Goal: Task Accomplishment & Management: Manage account settings

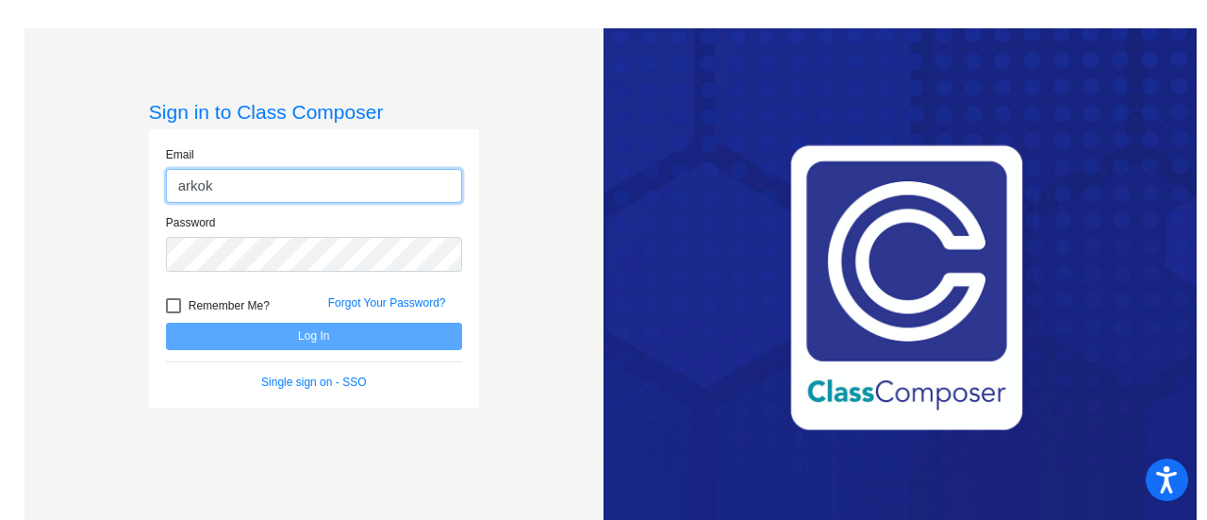
type input "[EMAIL_ADDRESS][DOMAIN_NAME]"
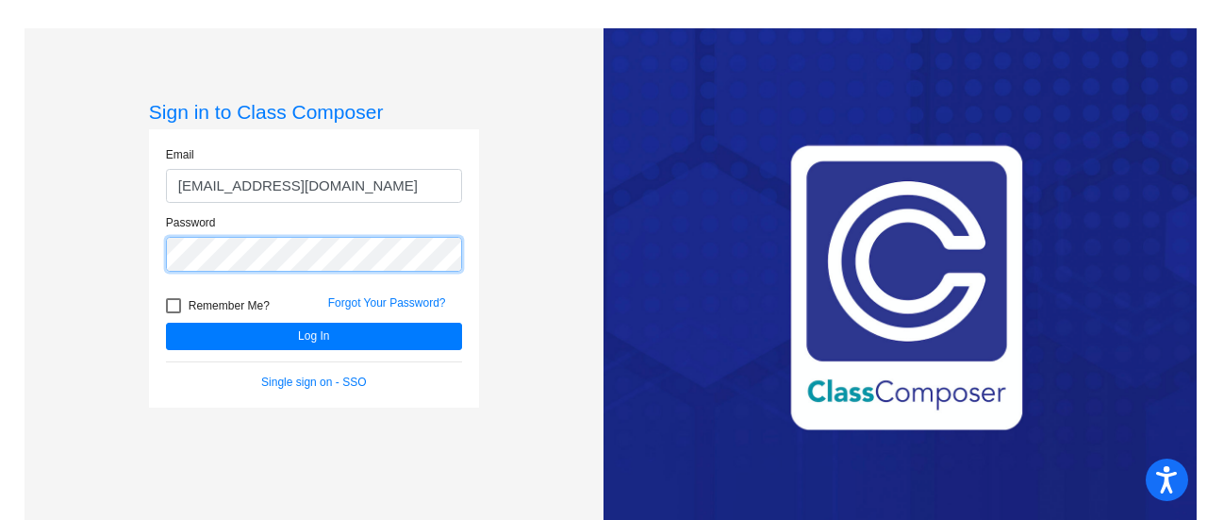
click at [166, 322] on button "Log In" at bounding box center [314, 335] width 296 height 27
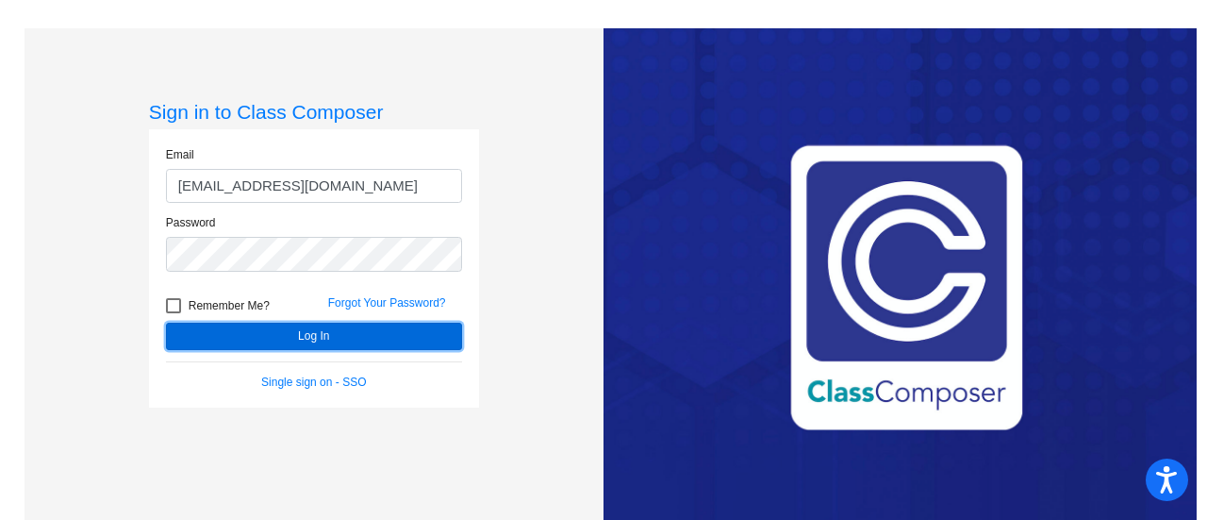
click at [309, 338] on button "Log In" at bounding box center [314, 335] width 296 height 27
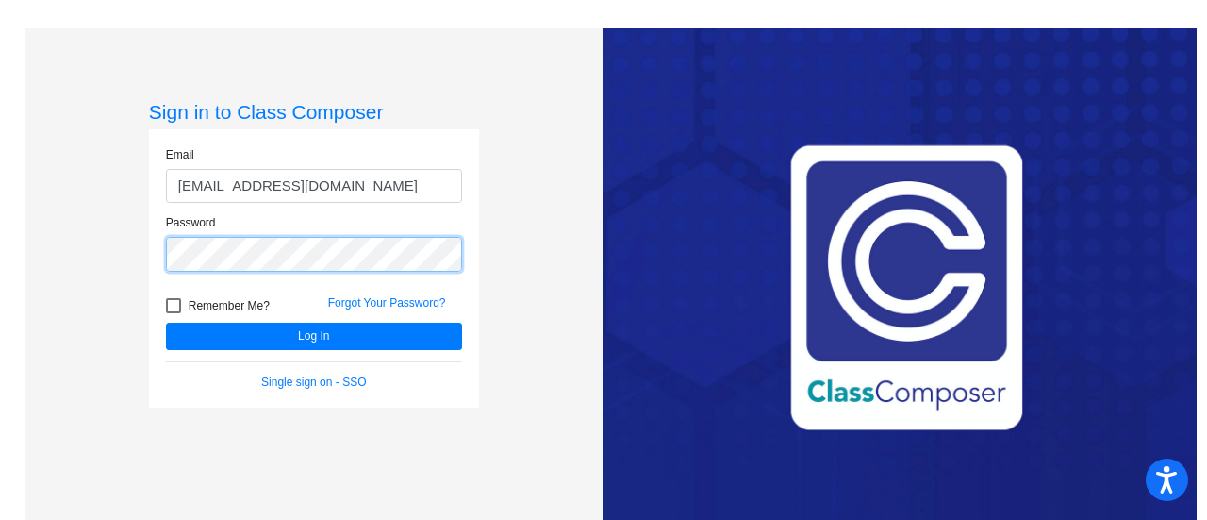
click at [166, 322] on button "Log In" at bounding box center [314, 335] width 296 height 27
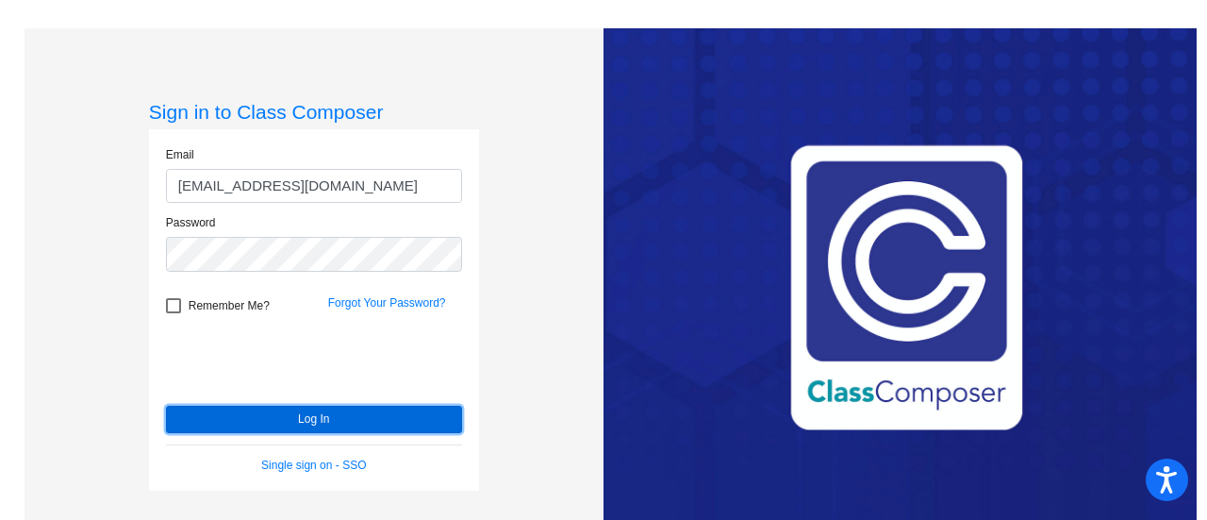
click at [275, 416] on button "Log In" at bounding box center [314, 418] width 296 height 27
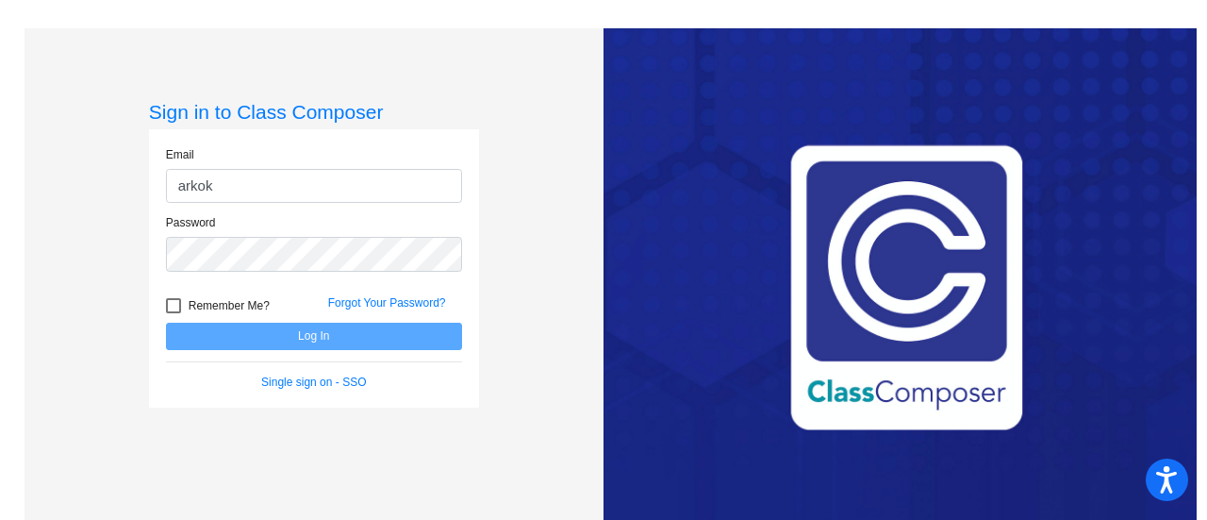
type input "[EMAIL_ADDRESS][DOMAIN_NAME]"
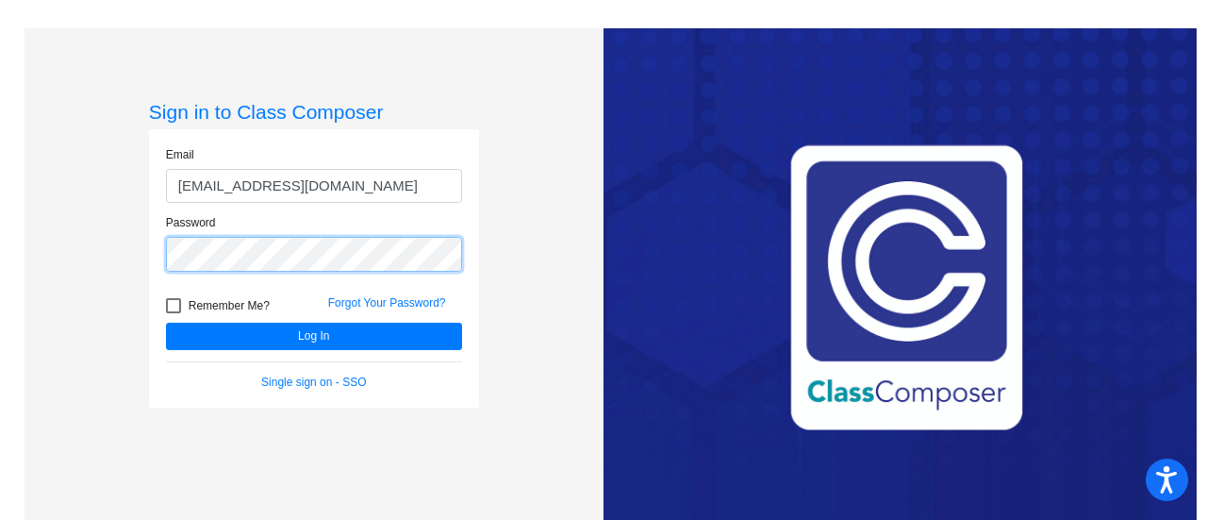
click at [166, 322] on button "Log In" at bounding box center [314, 335] width 296 height 27
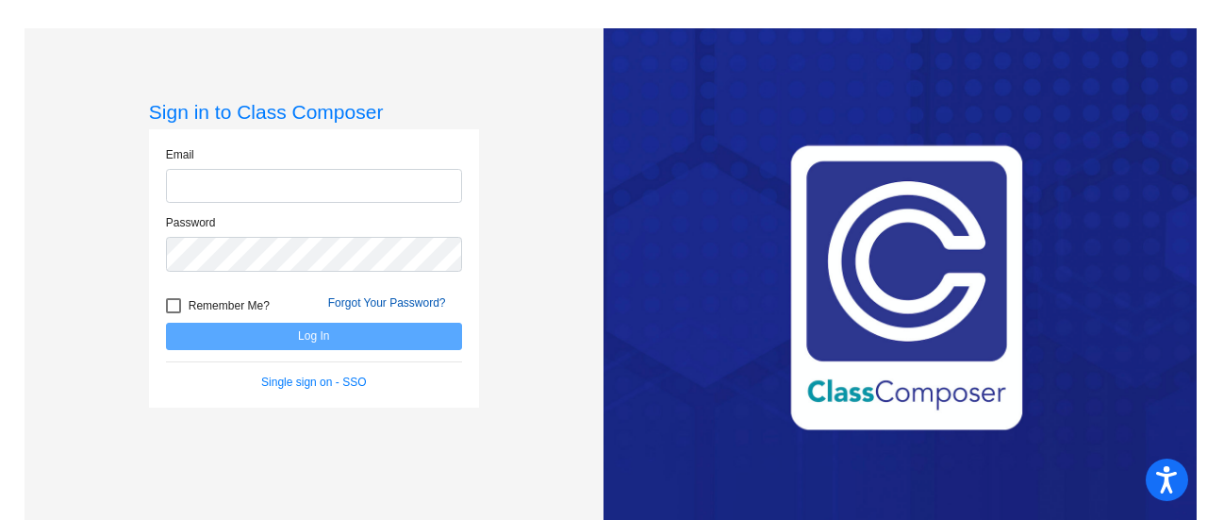
click at [424, 297] on form "Email Password Remember Me? Forgot Your Password? Log In Single sign on - SSO" at bounding box center [314, 268] width 296 height 244
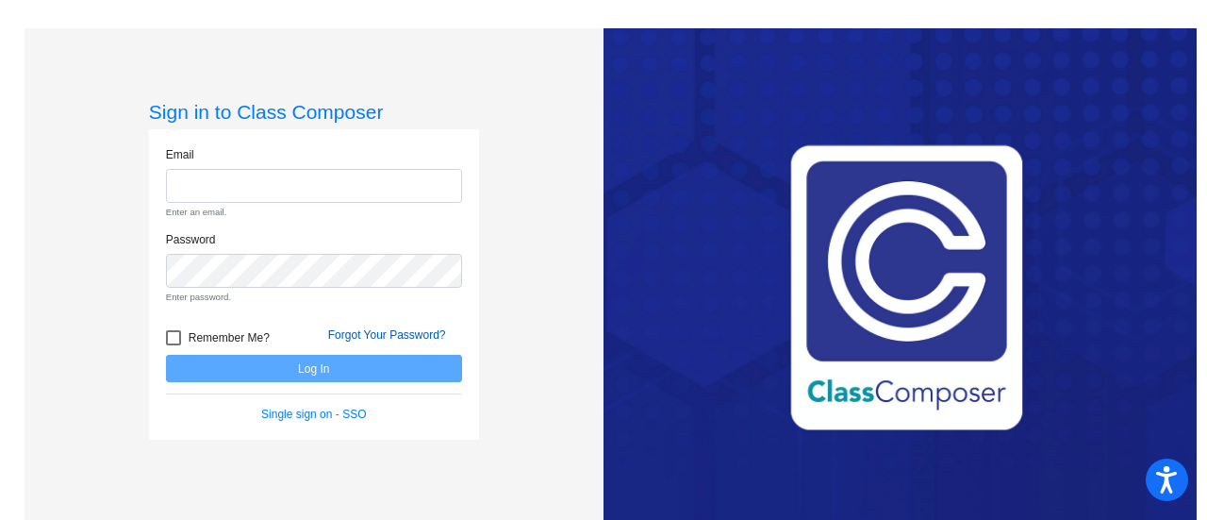
click at [384, 338] on link "Forgot Your Password?" at bounding box center [387, 334] width 118 height 13
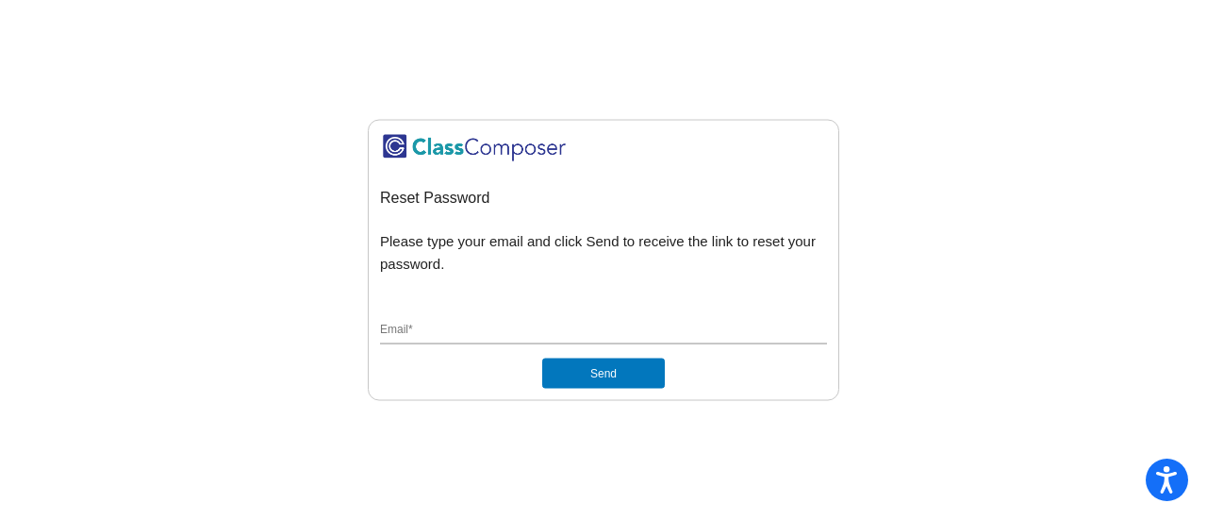
click at [434, 325] on input "Email *" at bounding box center [603, 330] width 447 height 17
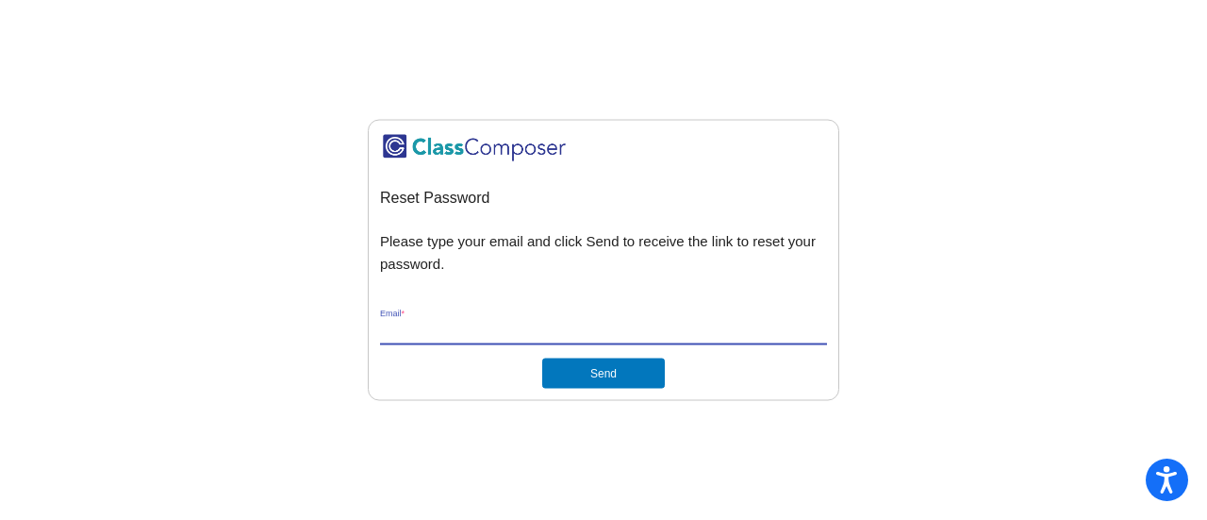
type input "[EMAIL_ADDRESS][DOMAIN_NAME]"
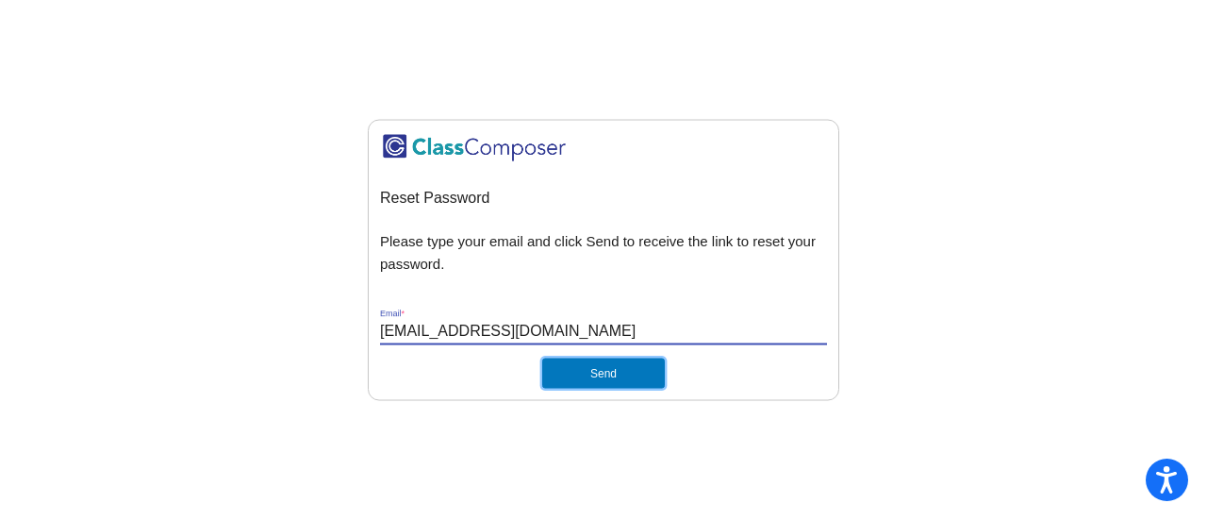
click at [602, 378] on button "Send" at bounding box center [603, 373] width 123 height 30
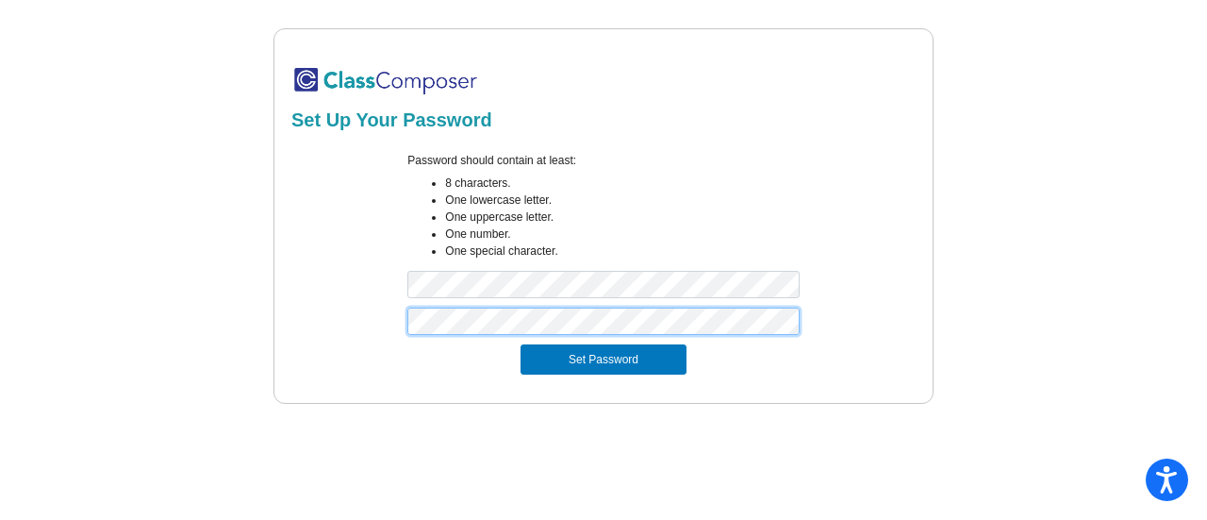
click at [520, 344] on button "Set Password" at bounding box center [603, 359] width 166 height 30
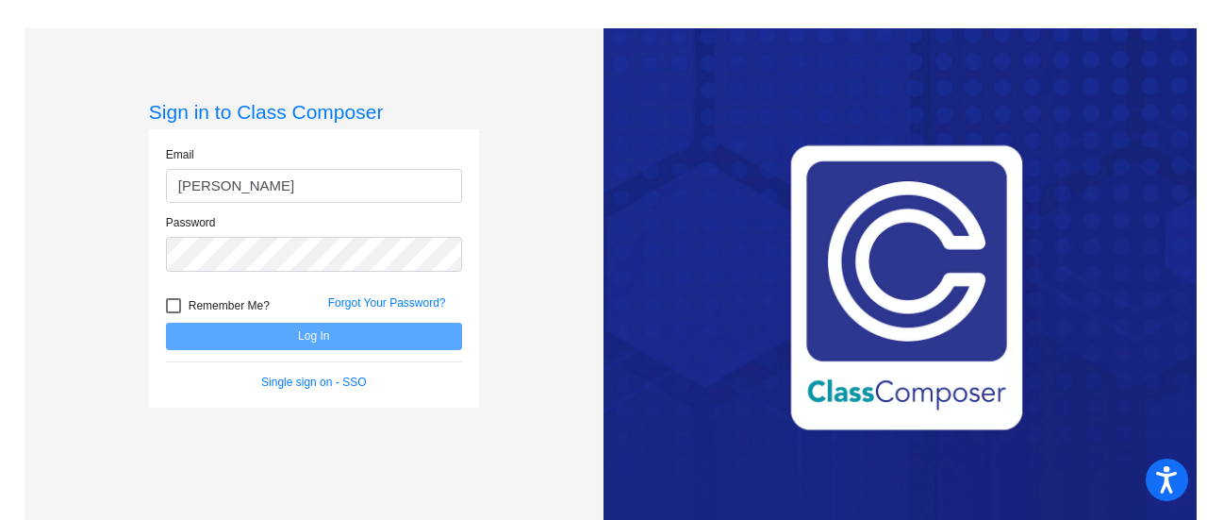
type input "[EMAIL_ADDRESS][DOMAIN_NAME]"
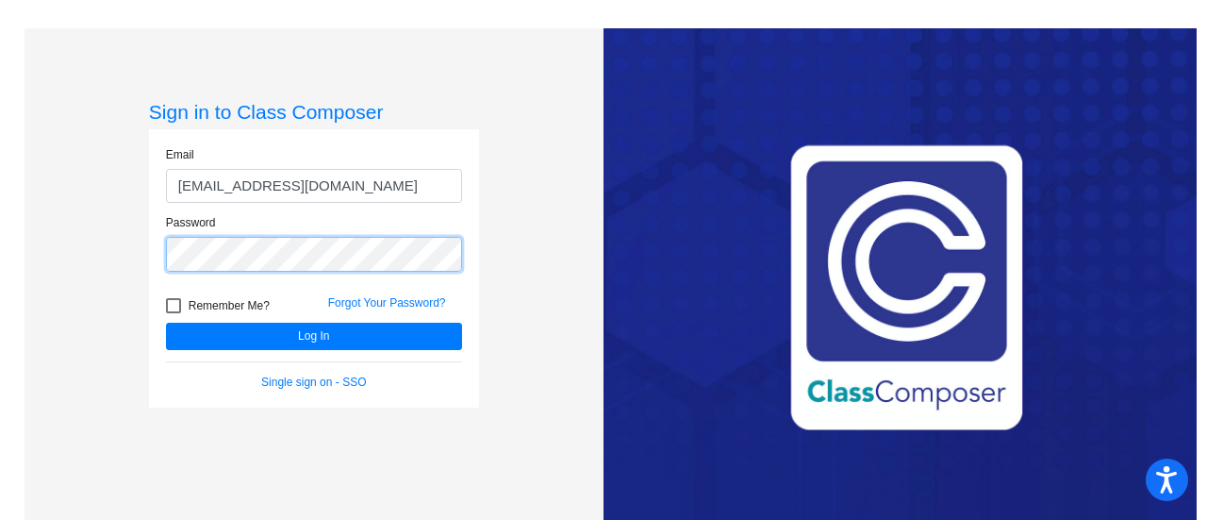
click at [166, 322] on button "Log In" at bounding box center [314, 335] width 296 height 27
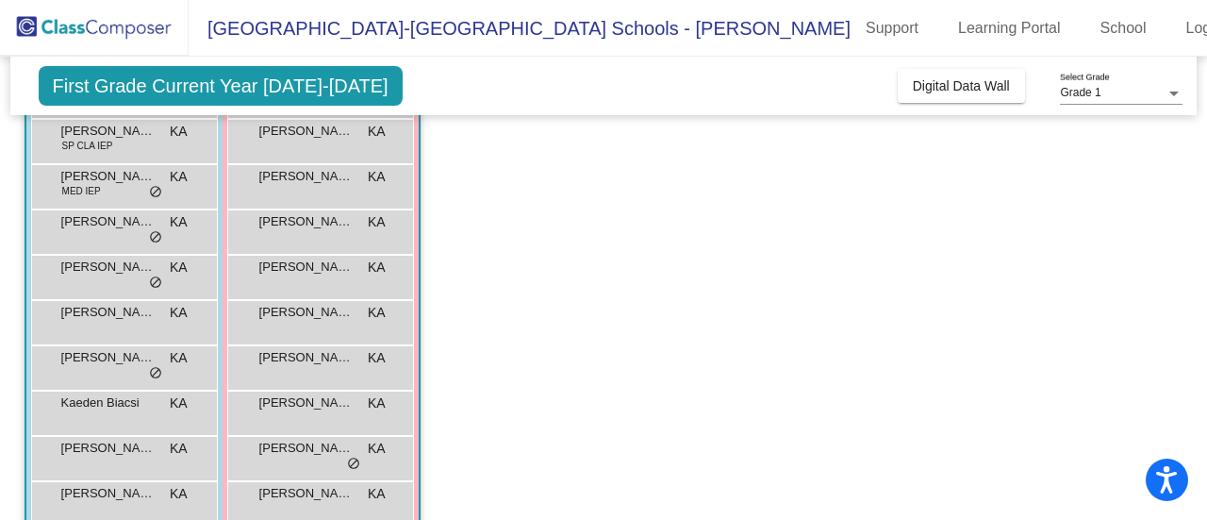
scroll to position [230, 0]
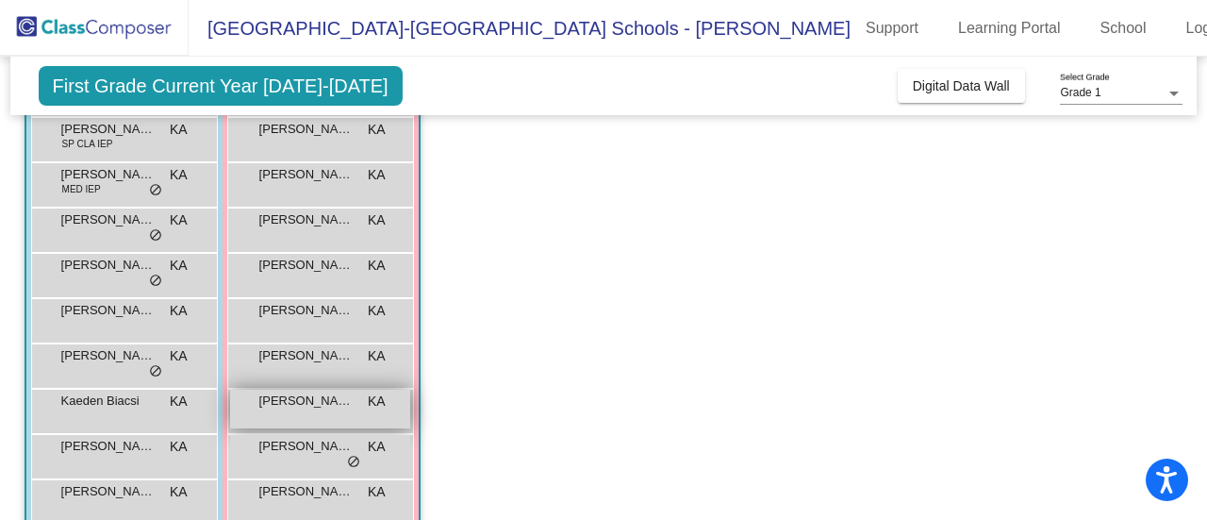
click at [294, 406] on span "Naomi Calzado" at bounding box center [306, 400] width 94 height 19
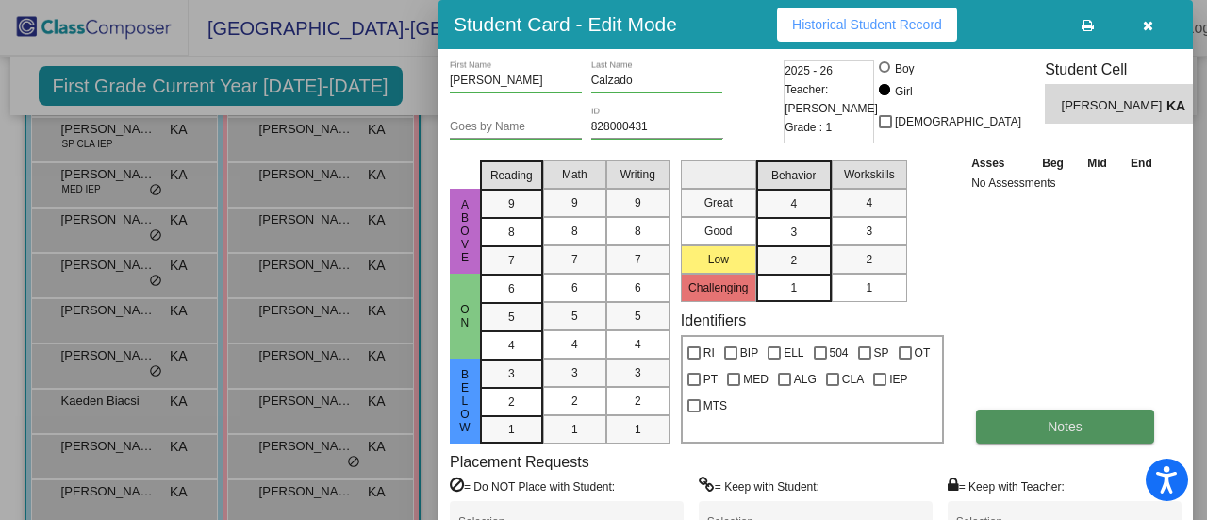
click at [1016, 429] on button "Notes" at bounding box center [1065, 426] width 178 height 34
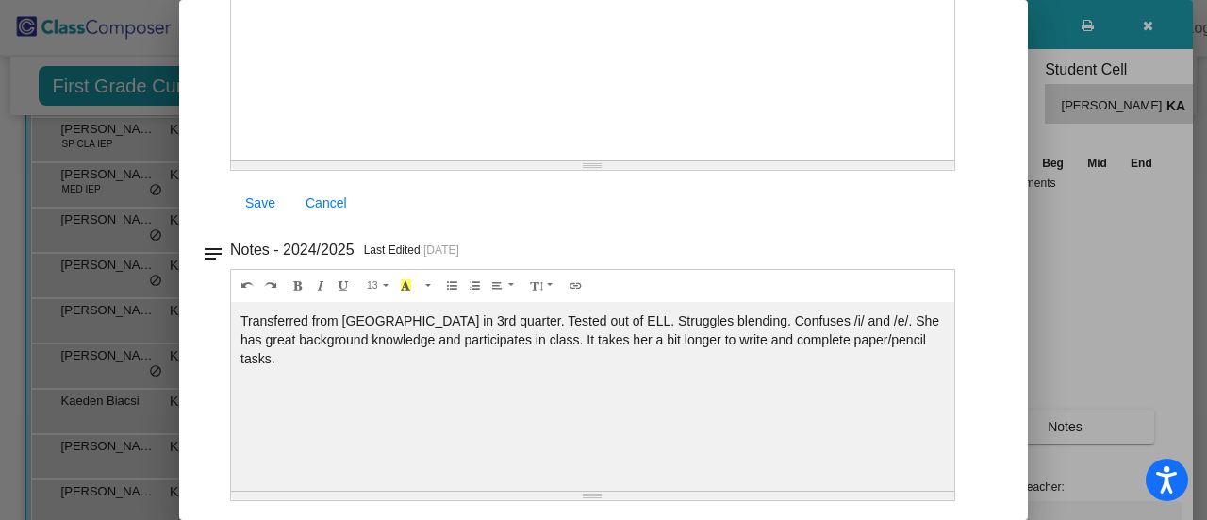
scroll to position [0, 0]
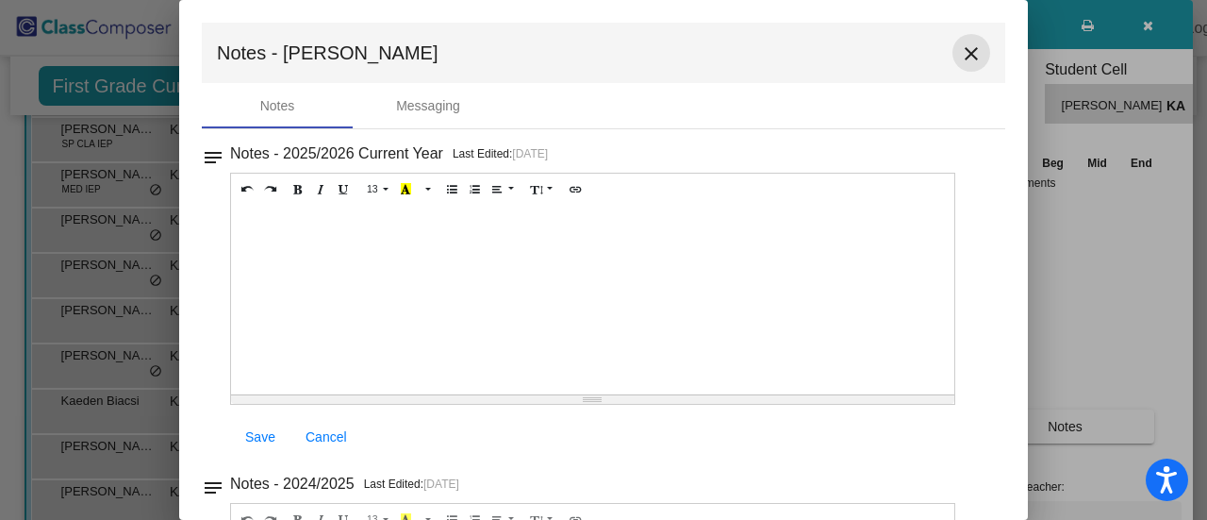
click at [960, 56] on mat-icon "close" at bounding box center [971, 53] width 23 height 23
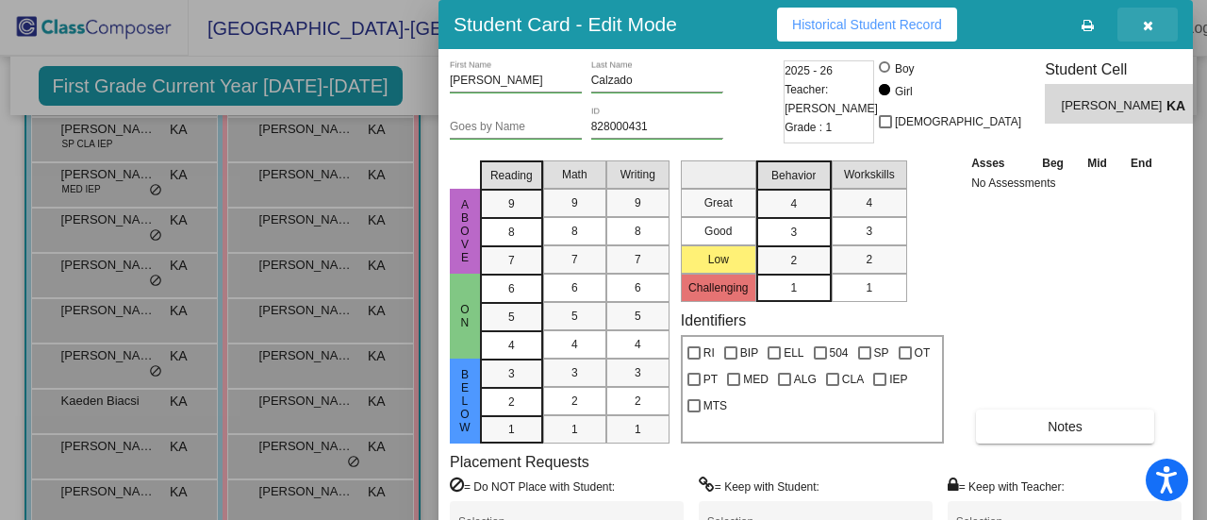
click at [1149, 24] on icon "button" at bounding box center [1148, 25] width 10 height 13
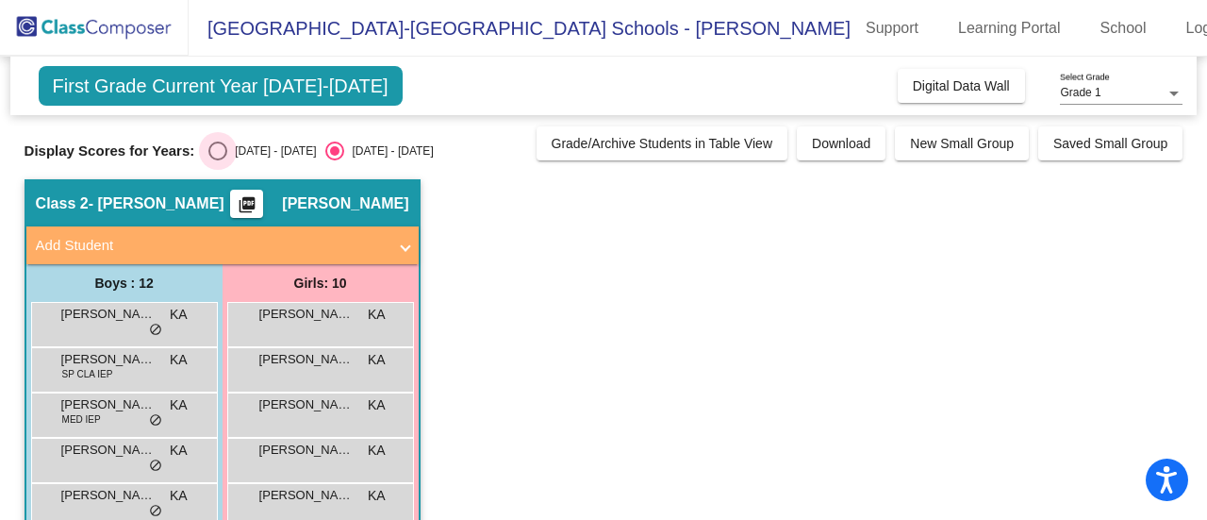
click at [219, 146] on div "Select an option" at bounding box center [217, 150] width 19 height 19
click at [218, 160] on input "2024 - 2025" at bounding box center [217, 160] width 1 height 1
radio input "true"
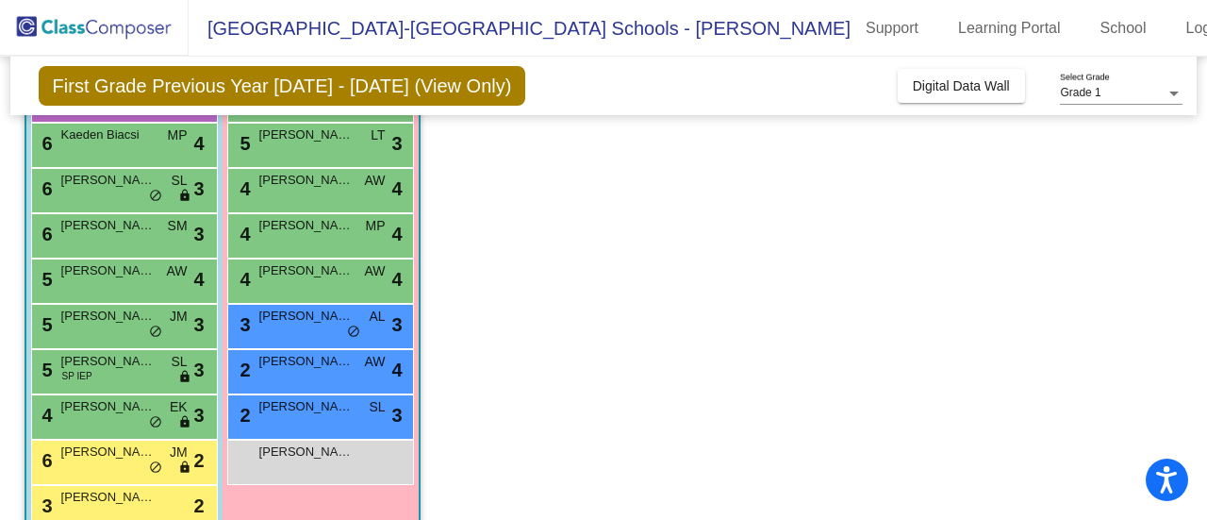
scroll to position [355, 0]
